Goal: Task Accomplishment & Management: Complete application form

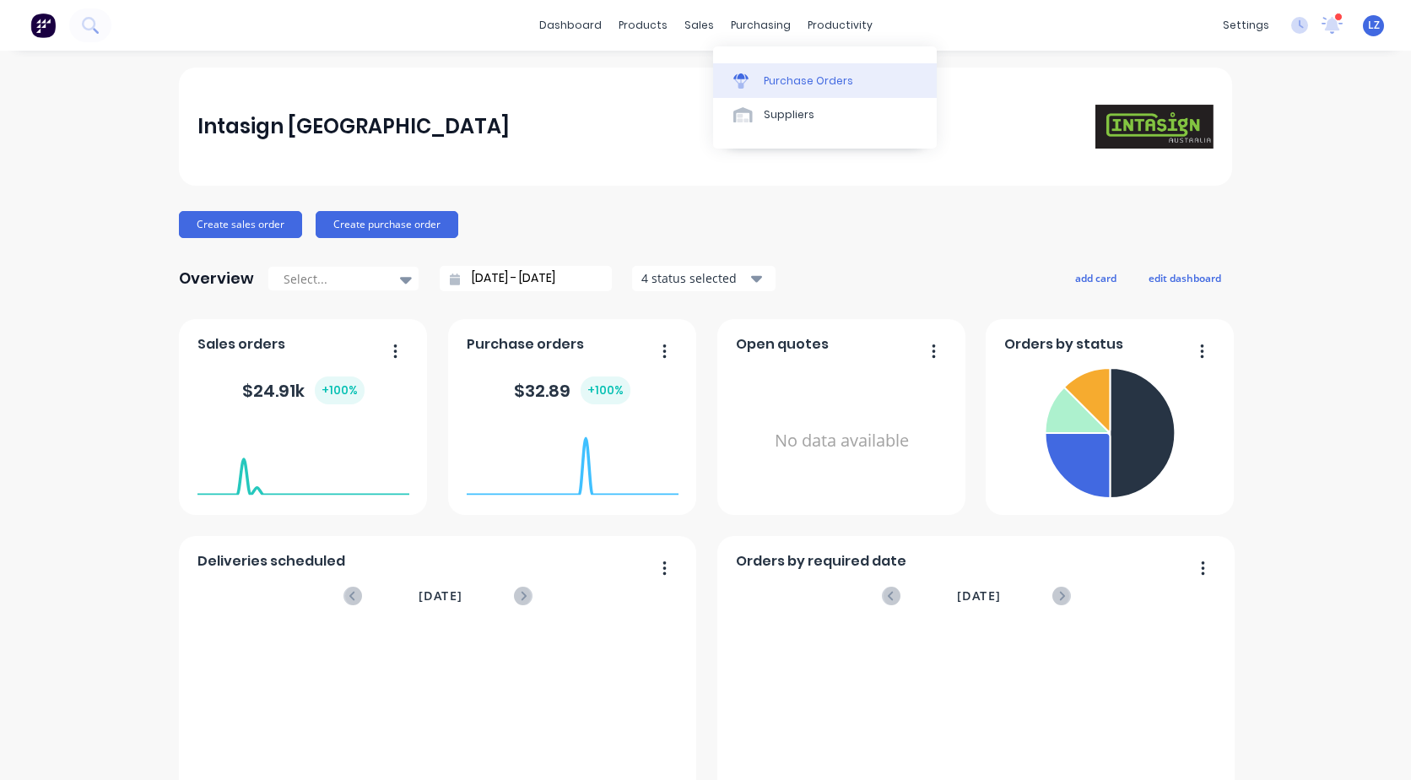
click at [780, 80] on div "Purchase Orders" at bounding box center [808, 80] width 89 height 15
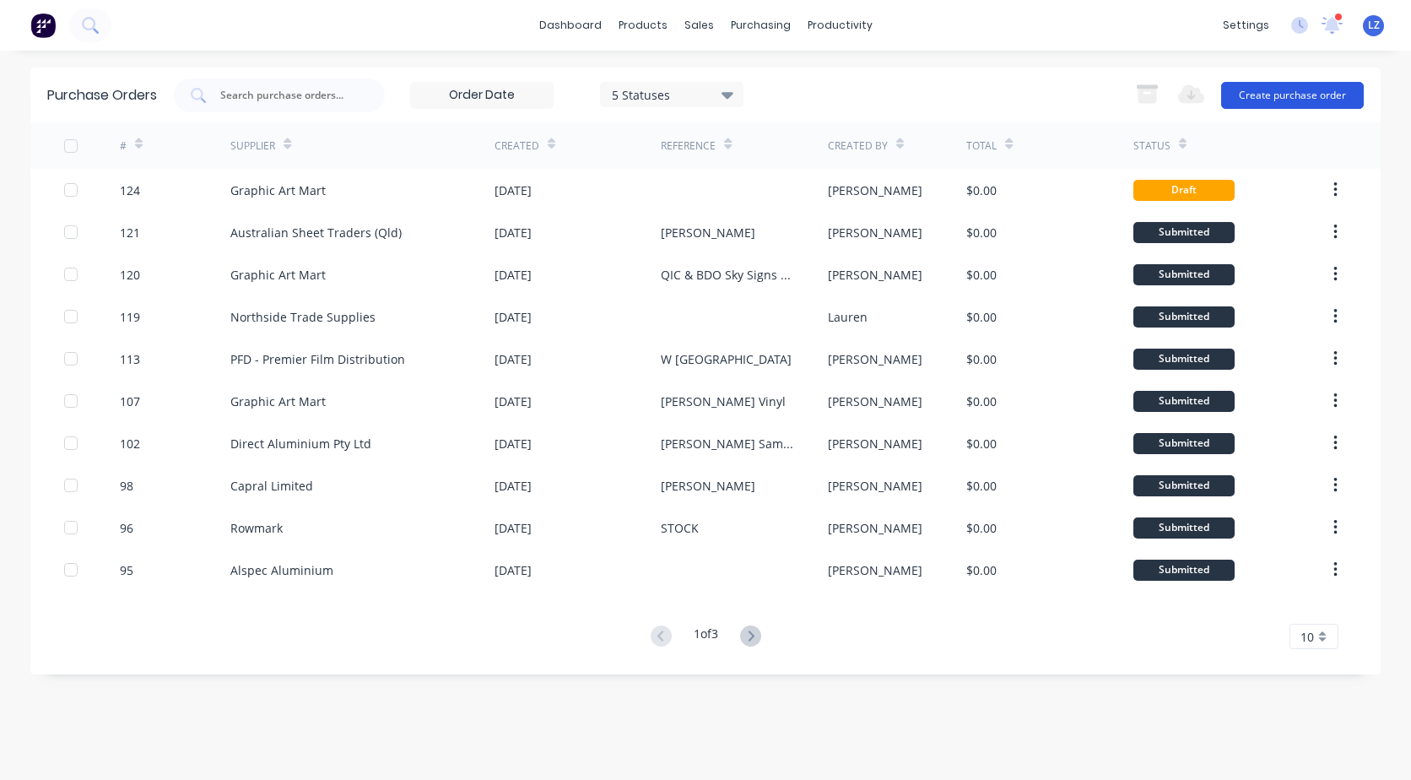
click at [1319, 93] on button "Create purchase order" at bounding box center [1292, 95] width 143 height 27
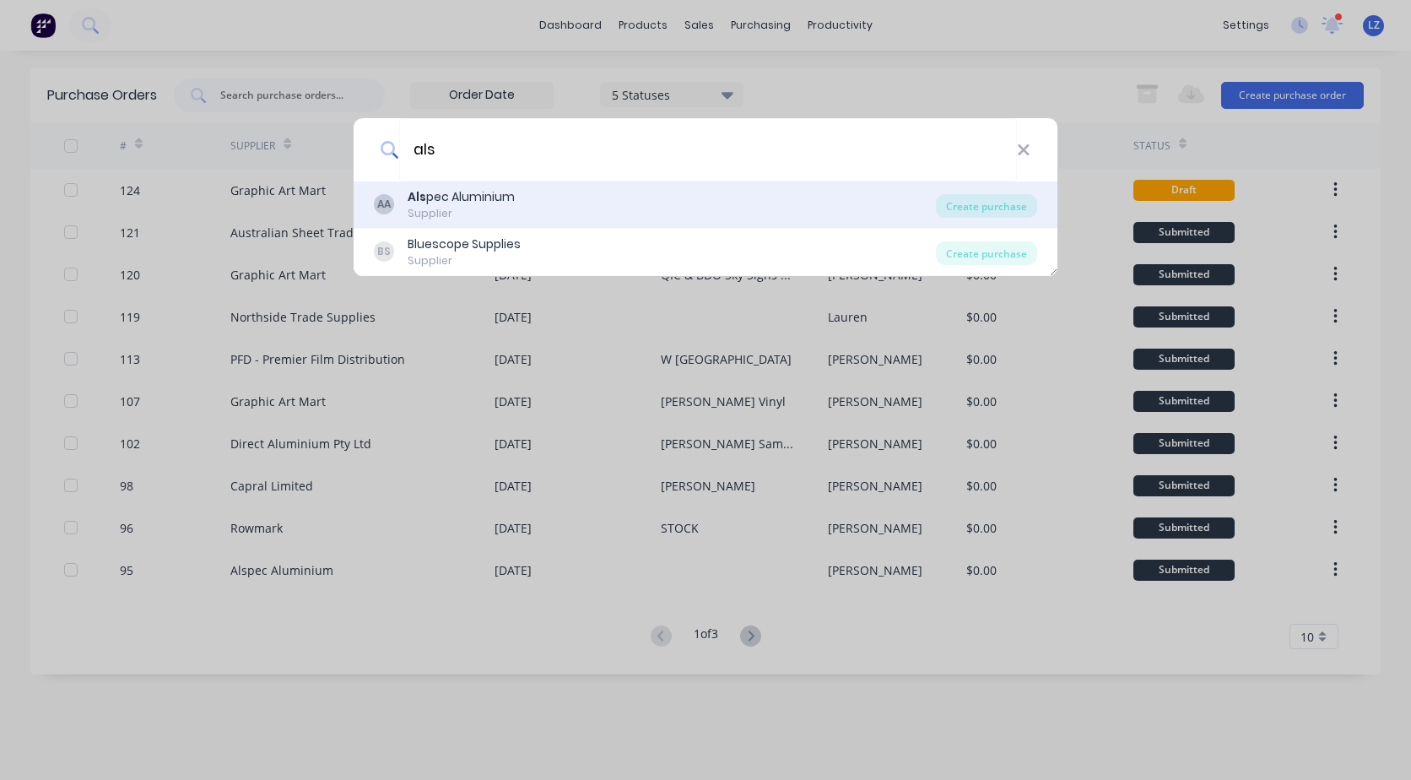
type input "als"
click at [498, 190] on div "Als pec Aluminium" at bounding box center [460, 197] width 107 height 18
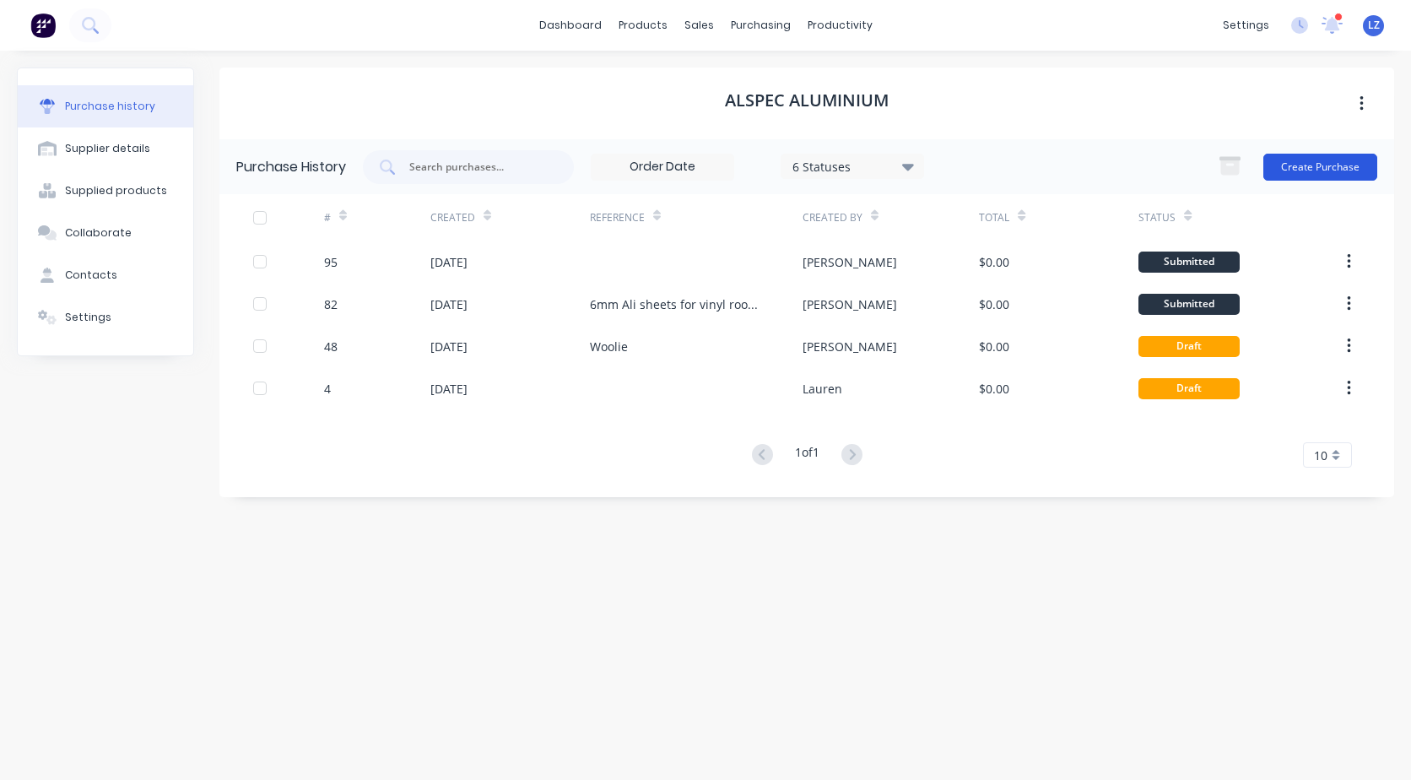
click at [1329, 159] on button "Create Purchase" at bounding box center [1320, 167] width 114 height 27
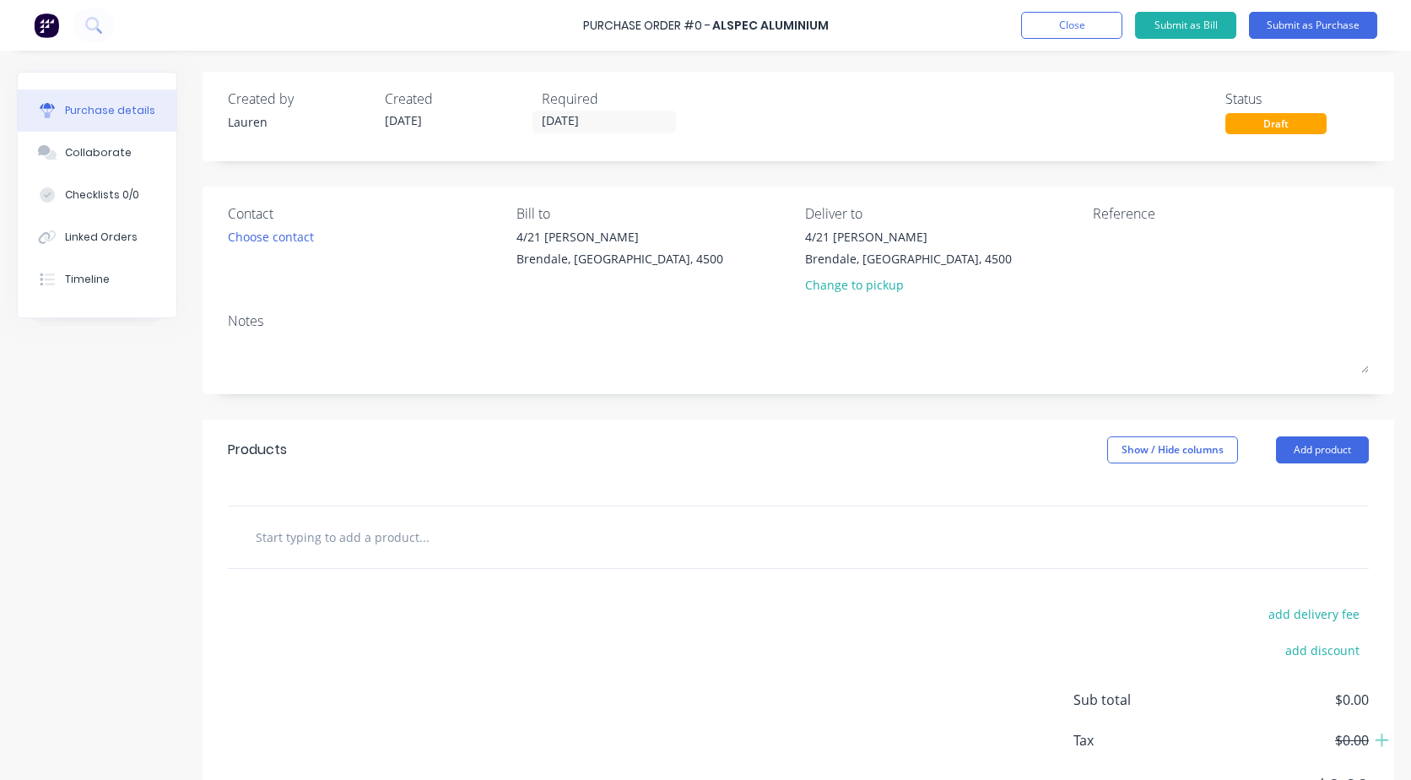
click at [303, 547] on input "text" at bounding box center [423, 537] width 337 height 34
type input "6.5m x 50 x 50 x 3mm ally shs lenghts"
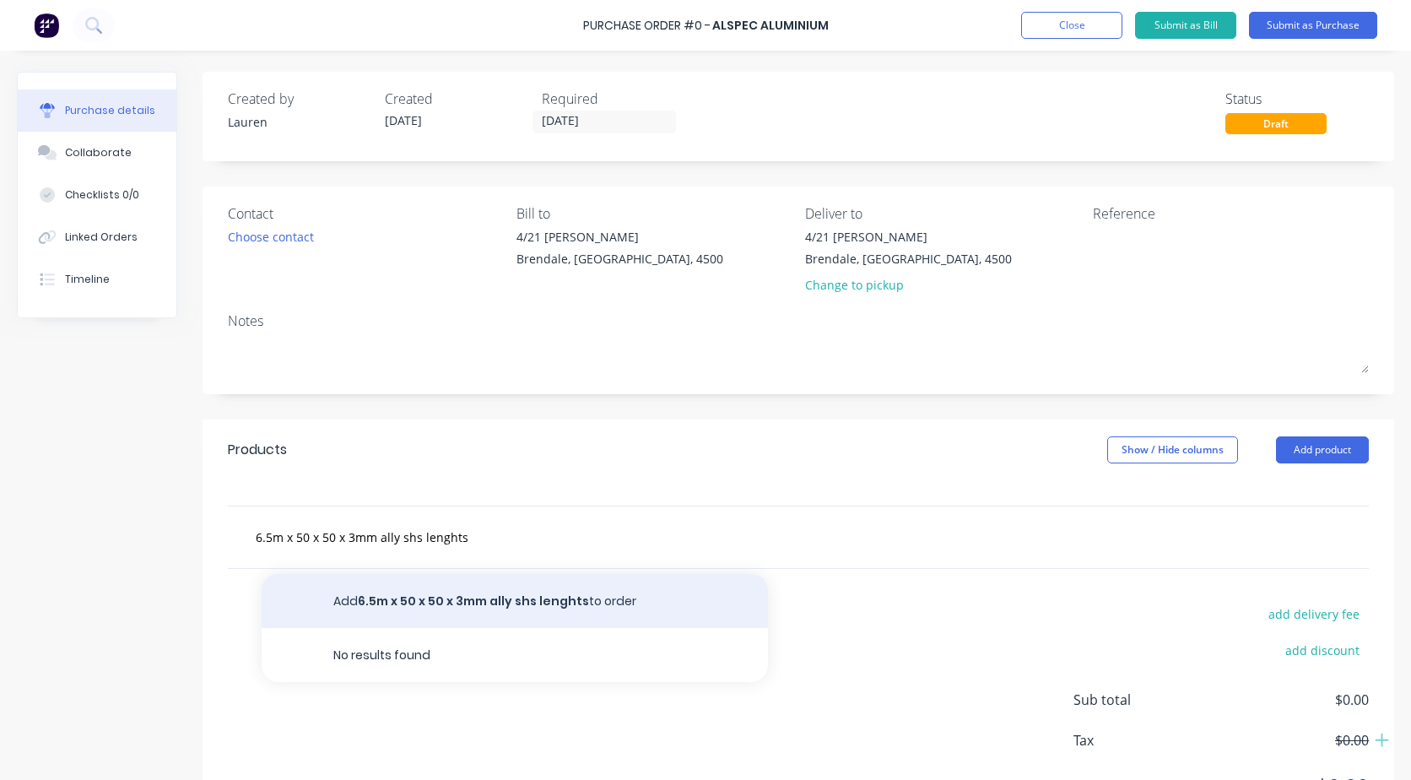
click at [386, 592] on button "Add 6.5m x 50 x 50 x 3mm ally shs lenghts to order" at bounding box center [515, 601] width 506 height 54
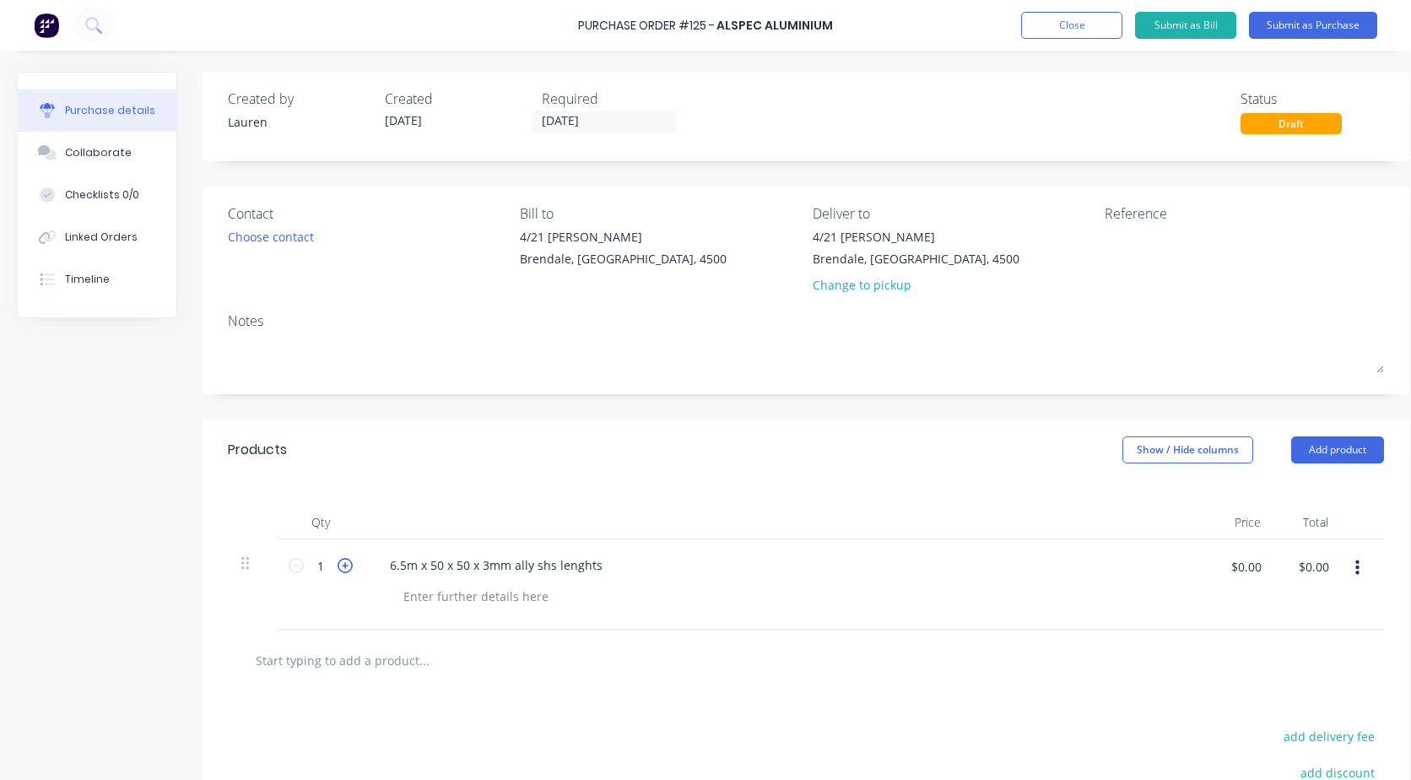
click at [345, 567] on icon at bounding box center [344, 565] width 15 height 15
type input "5"
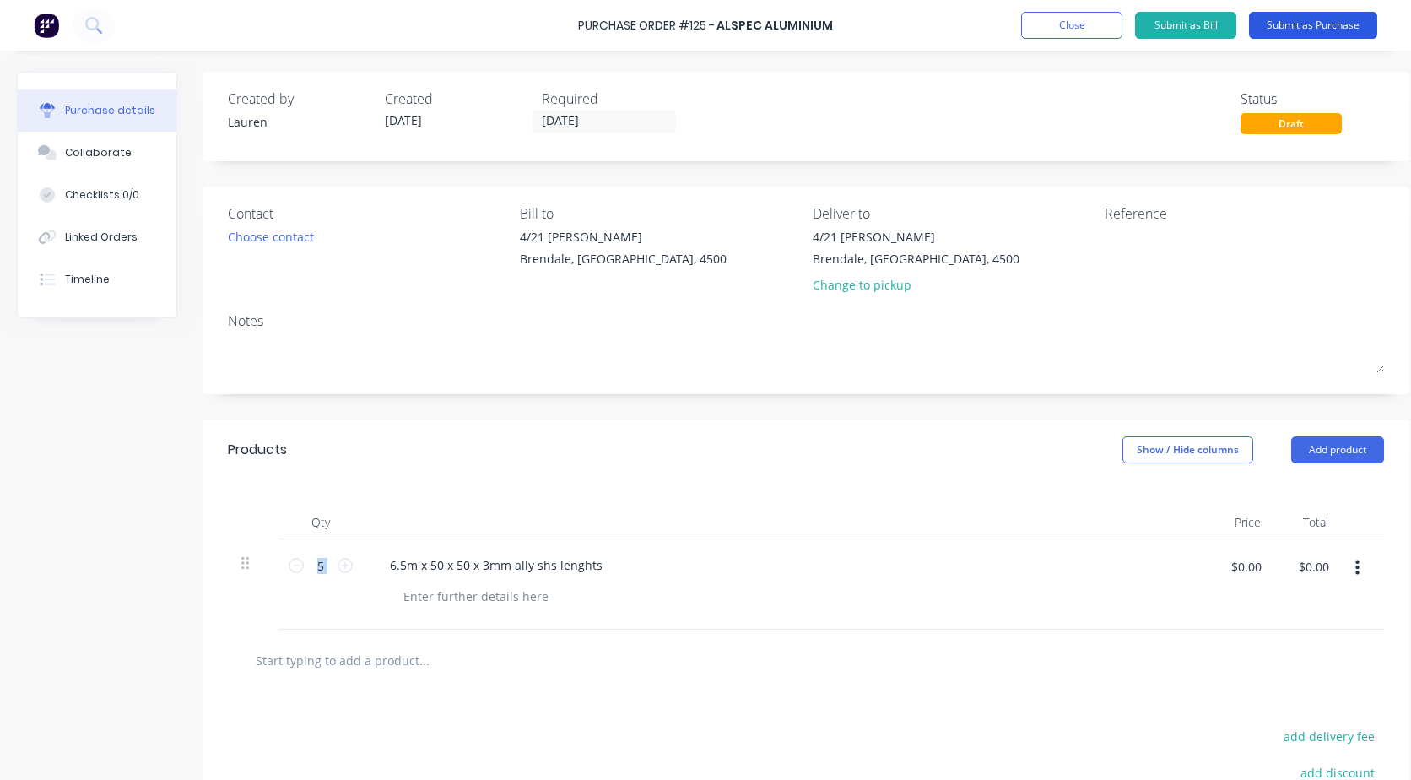
click at [1291, 30] on button "Submit as Purchase" at bounding box center [1313, 25] width 128 height 27
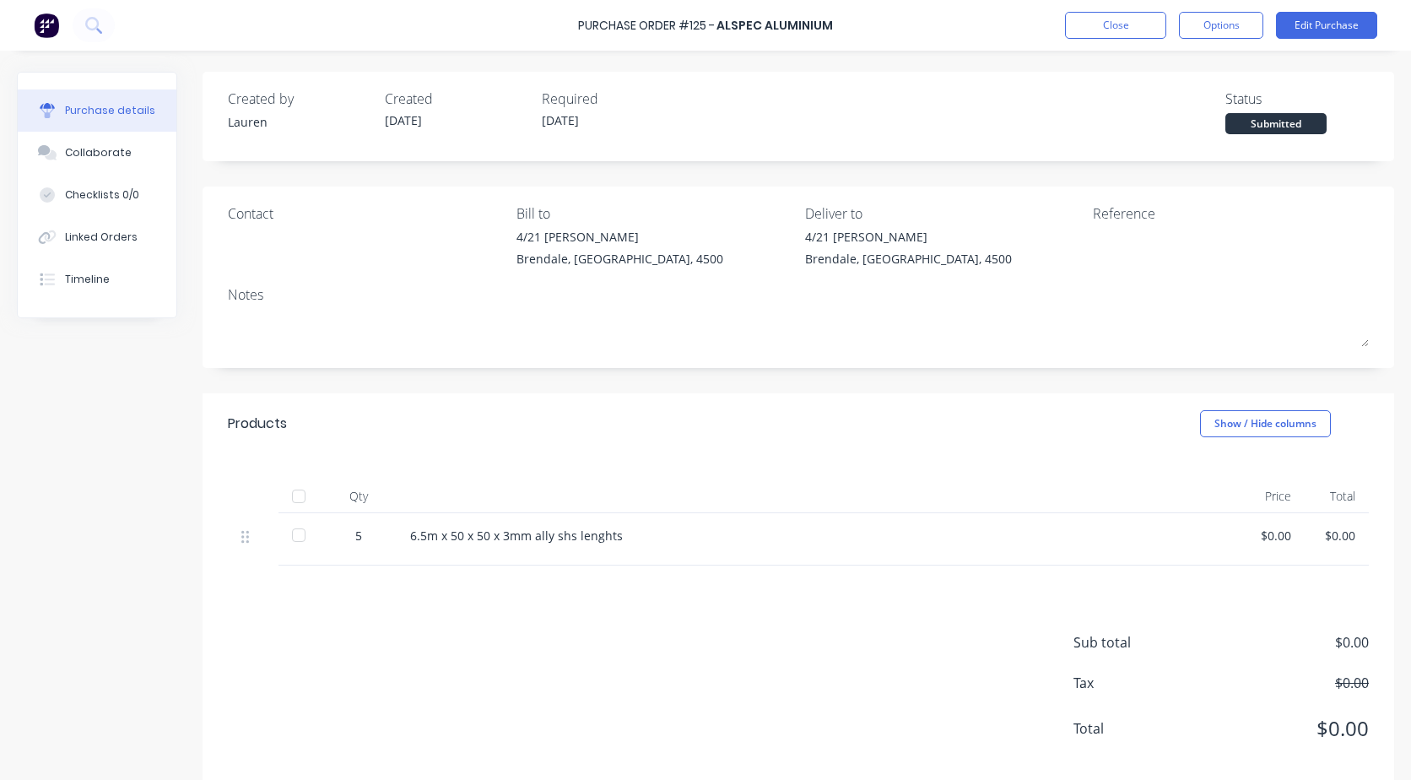
drag, startPoint x: 1216, startPoint y: 17, endPoint x: 1213, endPoint y: 40, distance: 22.9
click at [1216, 18] on button "Options" at bounding box center [1221, 25] width 84 height 27
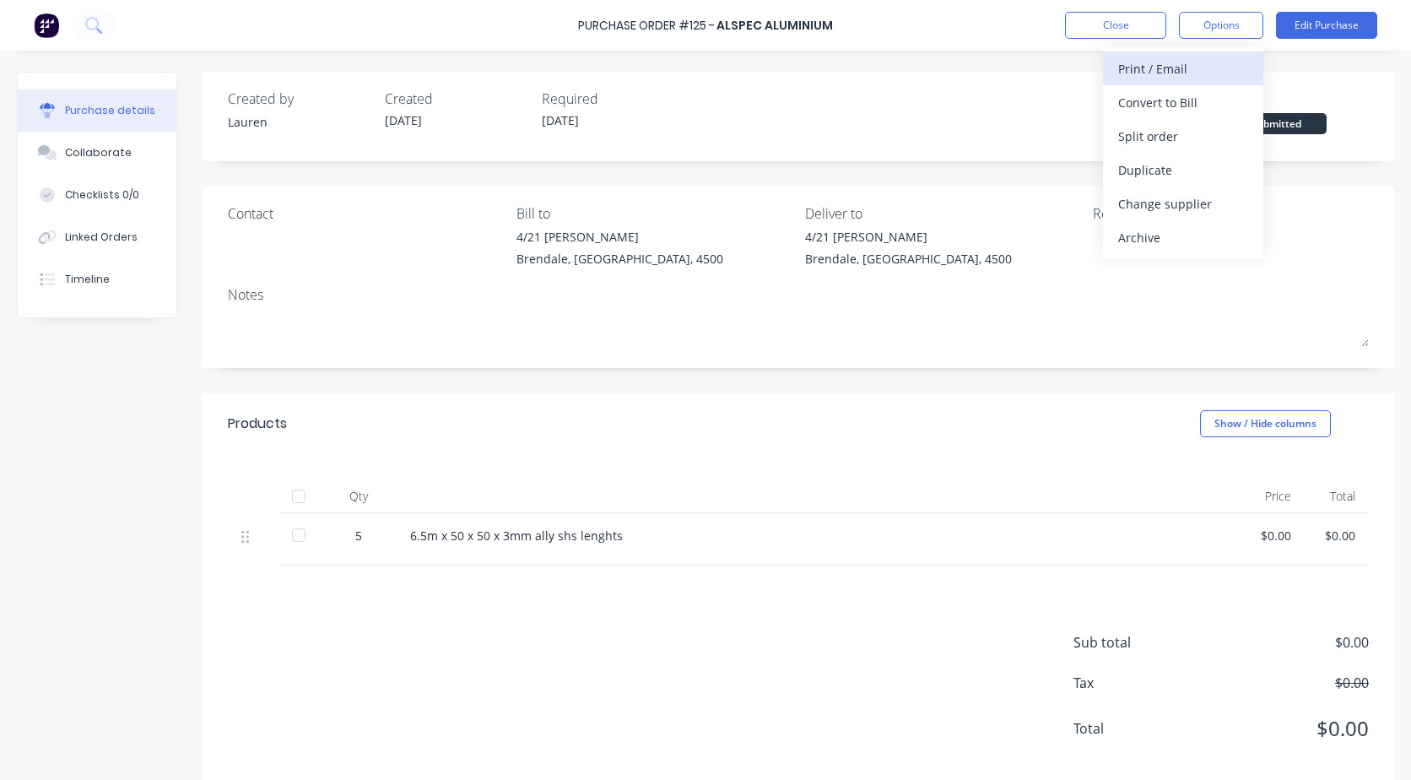
click at [1198, 73] on div "Print / Email" at bounding box center [1183, 69] width 130 height 24
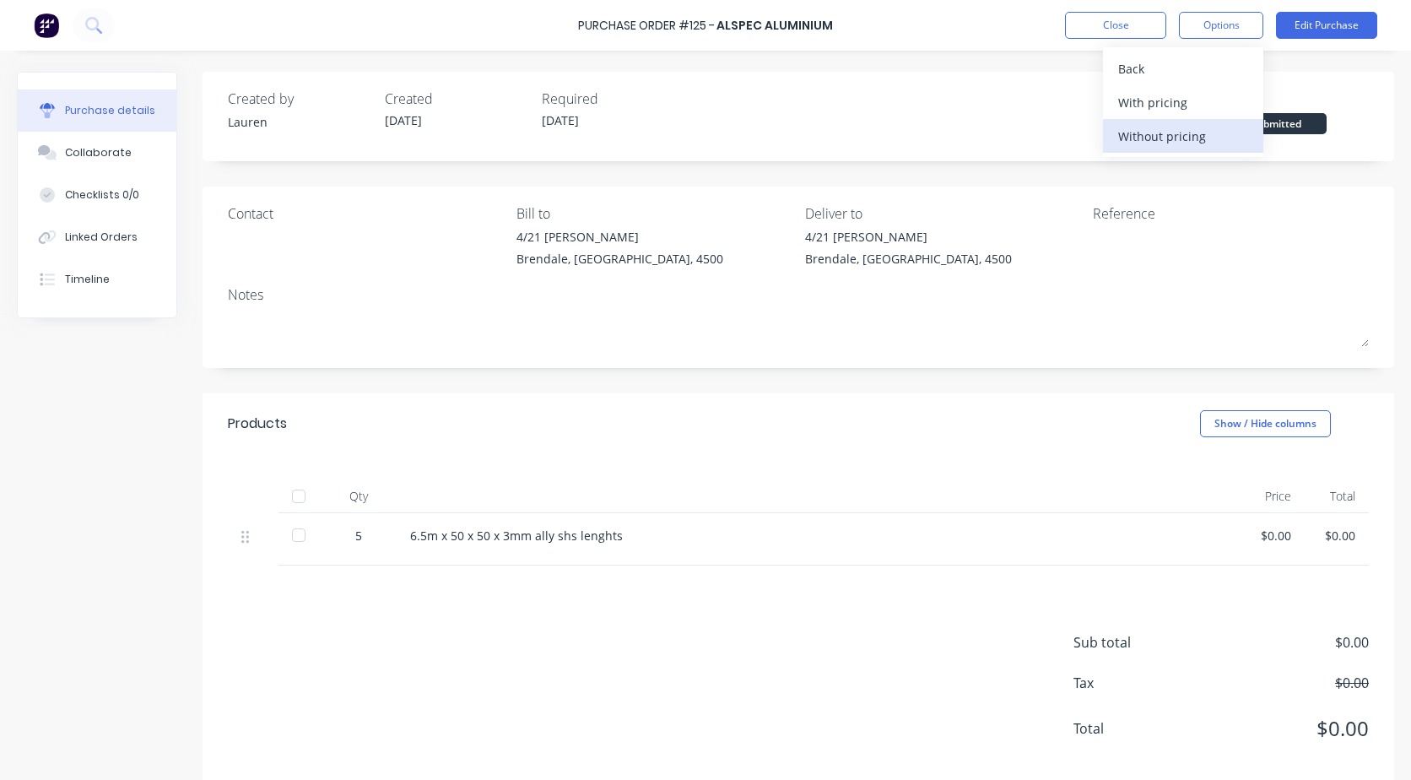
click at [1165, 136] on div "Without pricing" at bounding box center [1183, 136] width 130 height 24
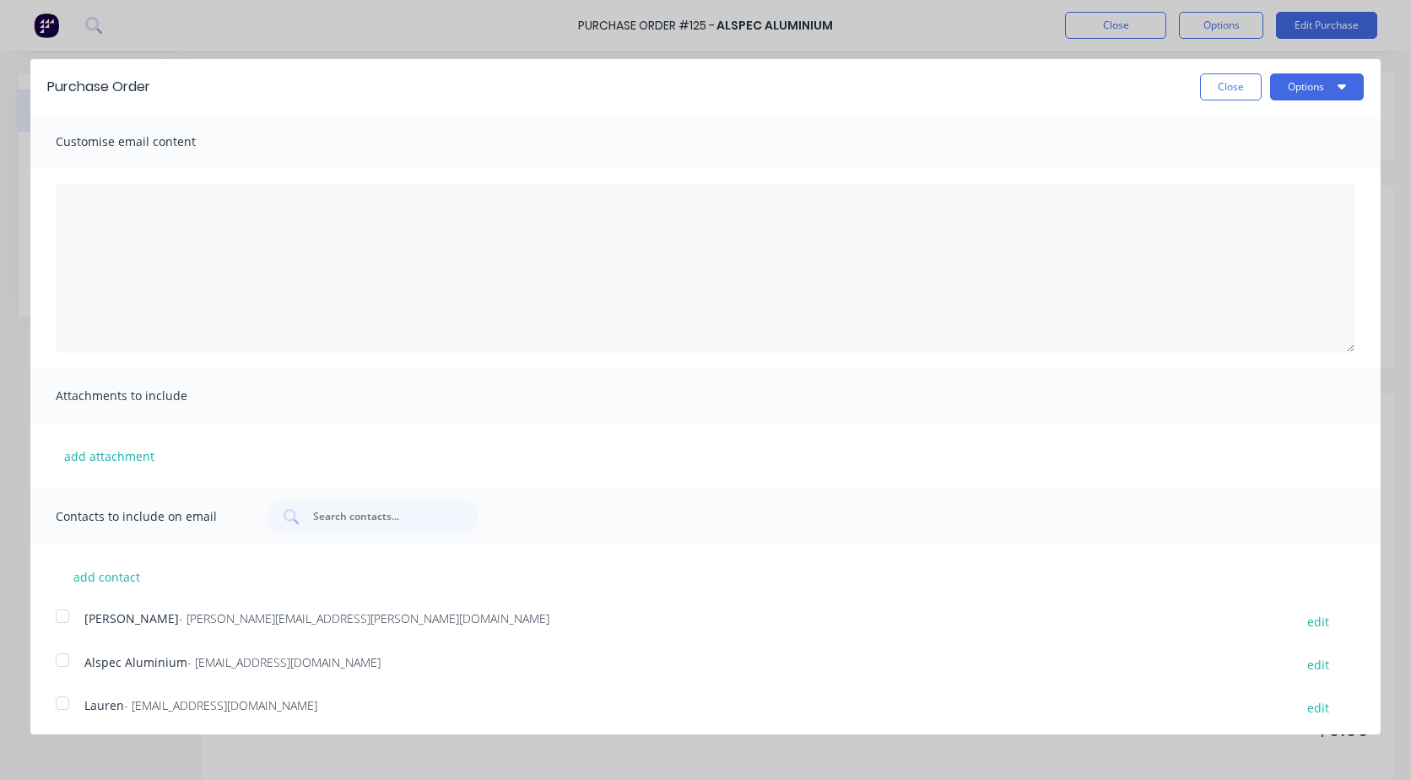
click at [46, 663] on div at bounding box center [63, 660] width 34 height 34
click at [1295, 85] on button "Options" at bounding box center [1317, 86] width 94 height 27
click at [1244, 157] on div "Email" at bounding box center [1283, 163] width 130 height 24
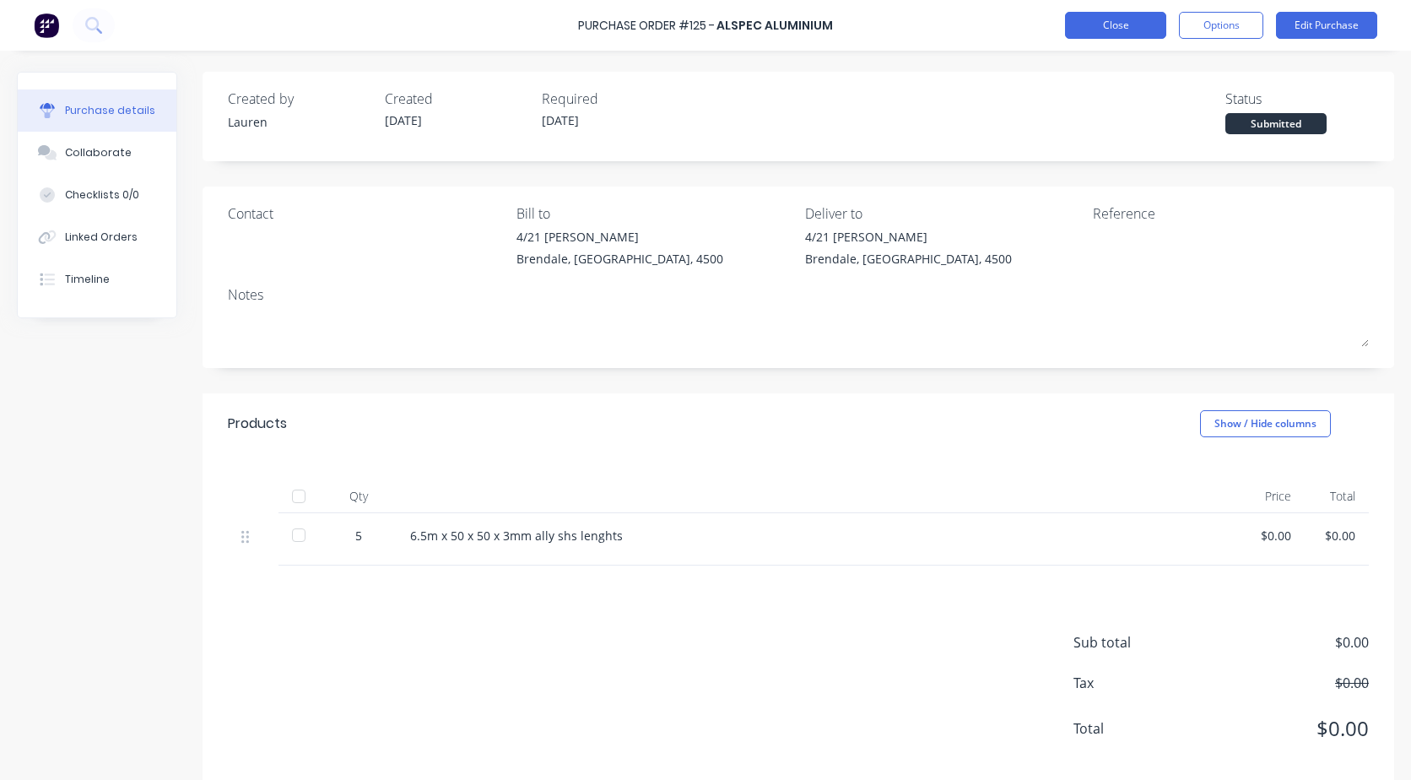
click at [1088, 24] on button "Close" at bounding box center [1115, 25] width 101 height 27
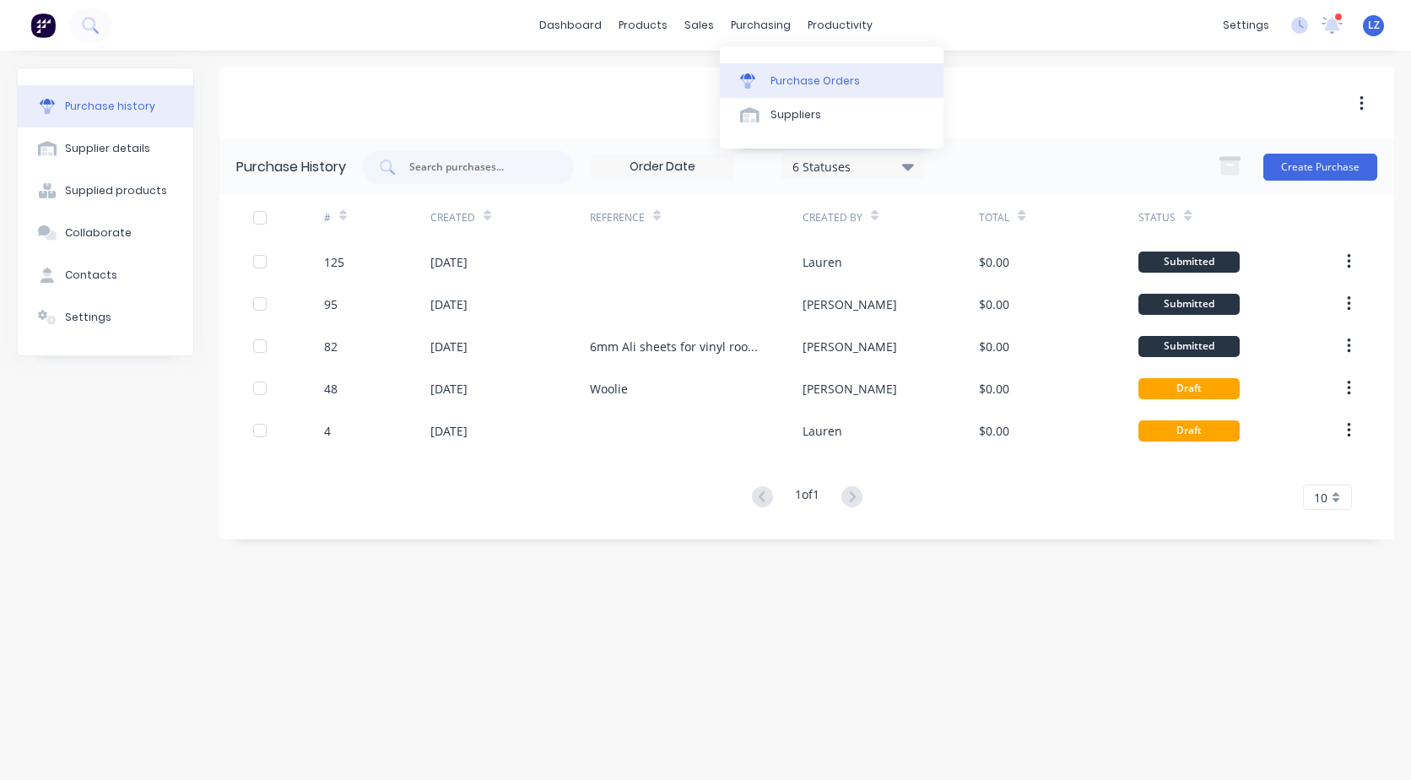
click at [795, 84] on div "Purchase Orders" at bounding box center [814, 80] width 89 height 15
